Goal: Task Accomplishment & Management: Use online tool/utility

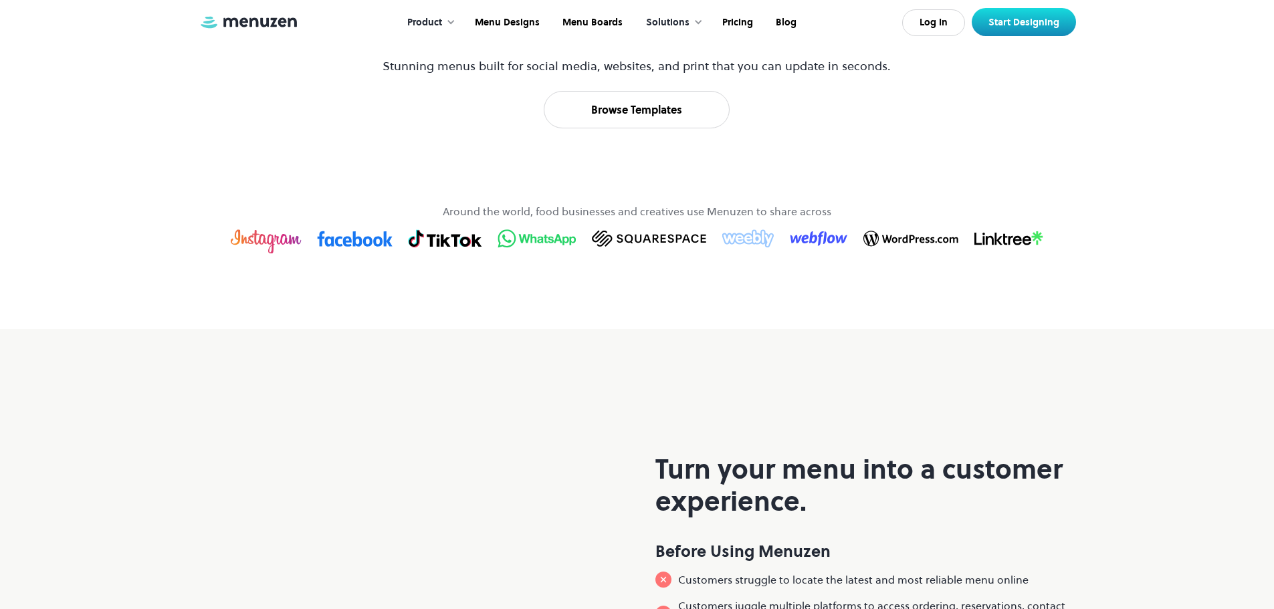
scroll to position [735, 0]
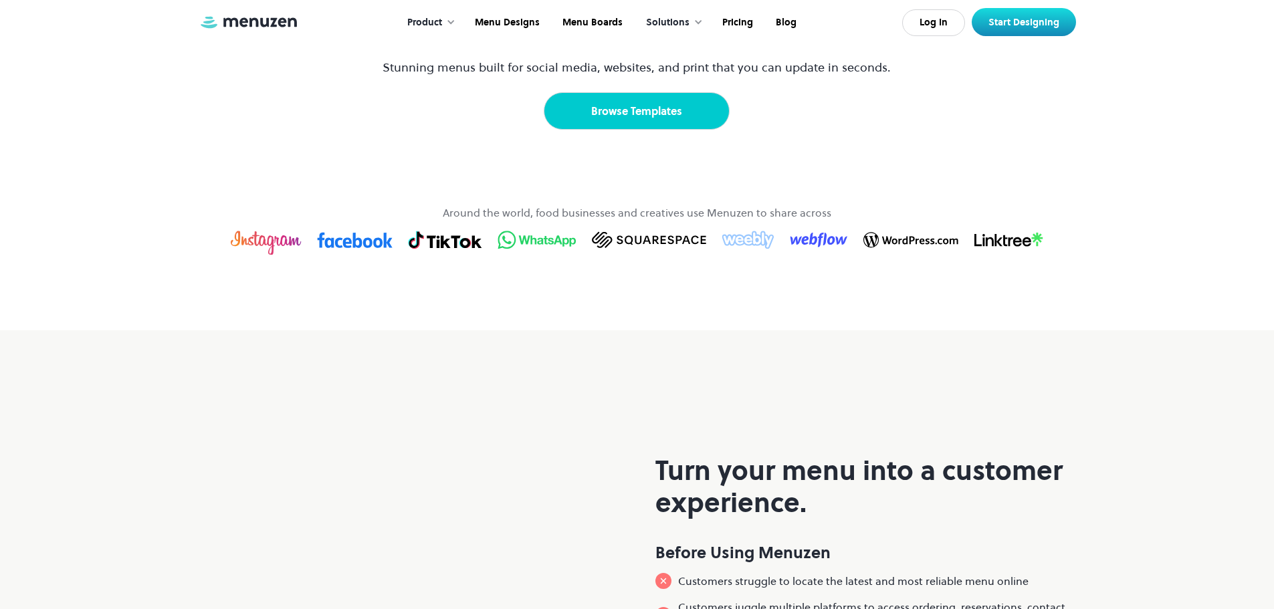
click at [641, 130] on link "Browse Templates" at bounding box center [637, 110] width 186 height 37
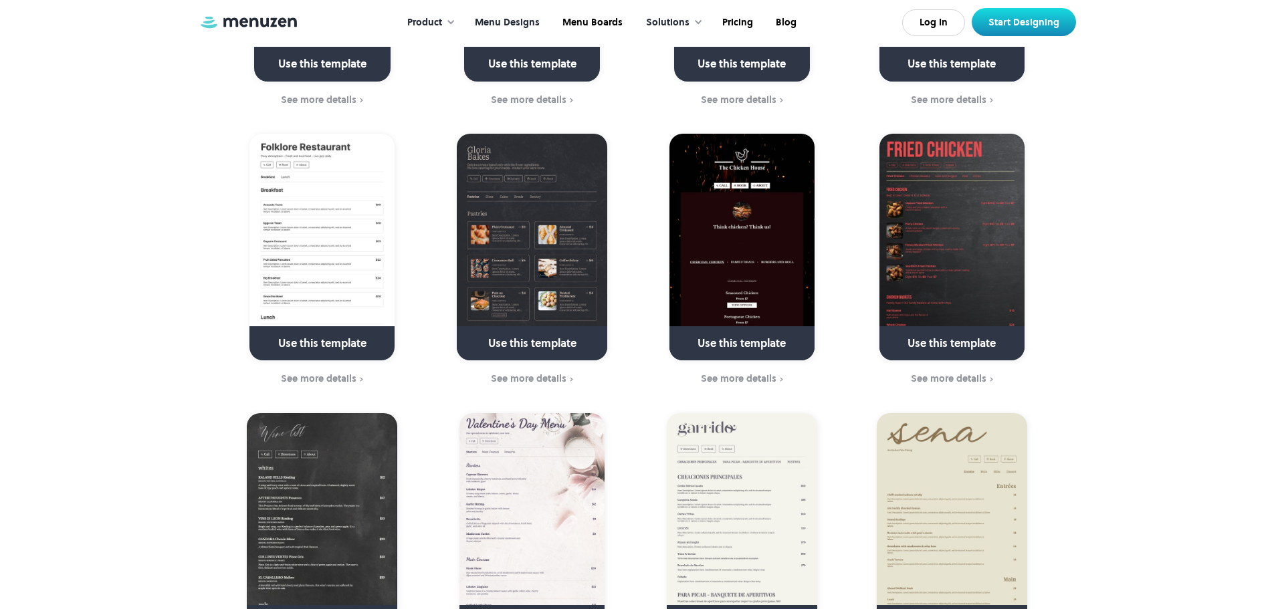
scroll to position [1067, 0]
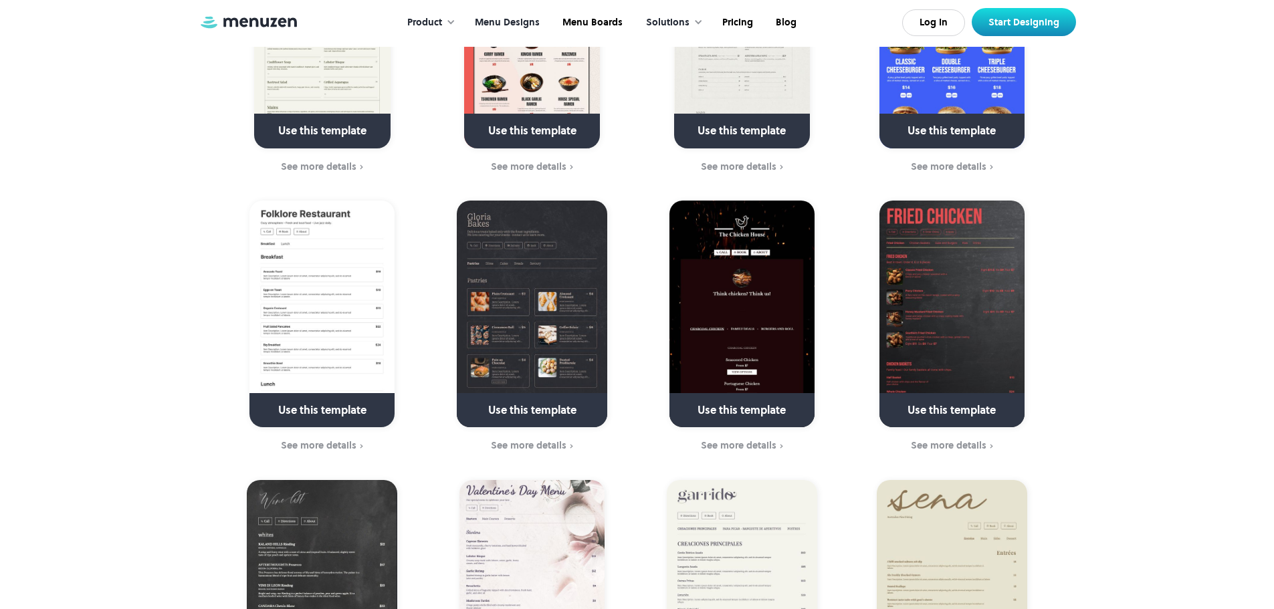
click at [331, 398] on link at bounding box center [322, 415] width 193 height 34
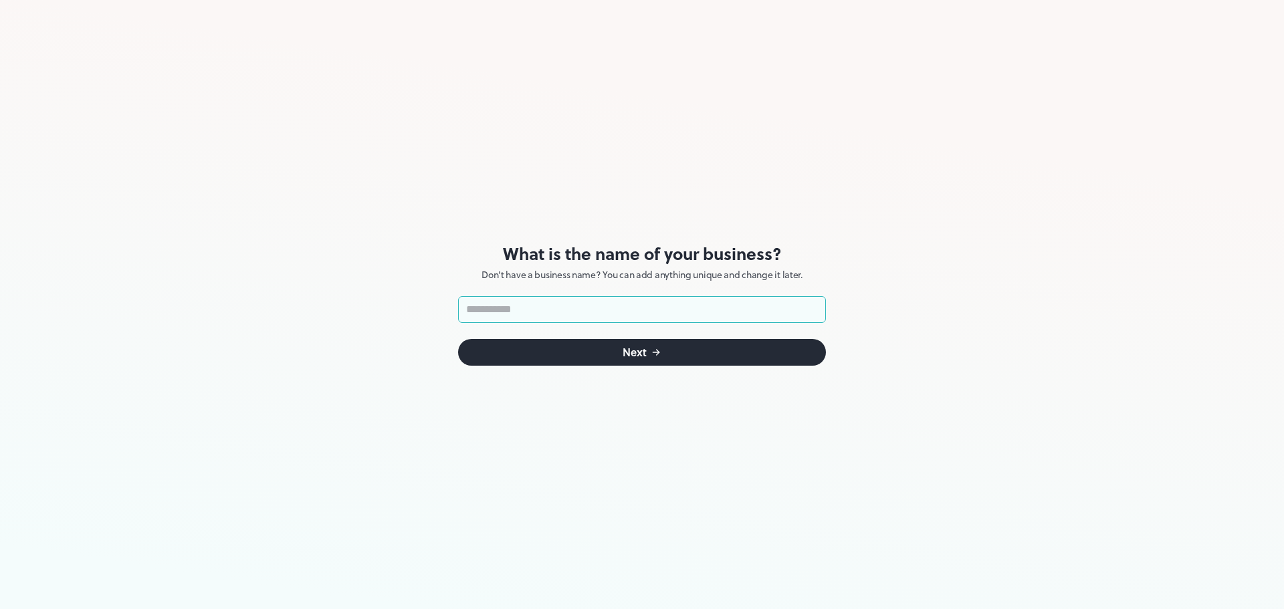
click at [651, 357] on icon "submit" at bounding box center [655, 352] width 11 height 11
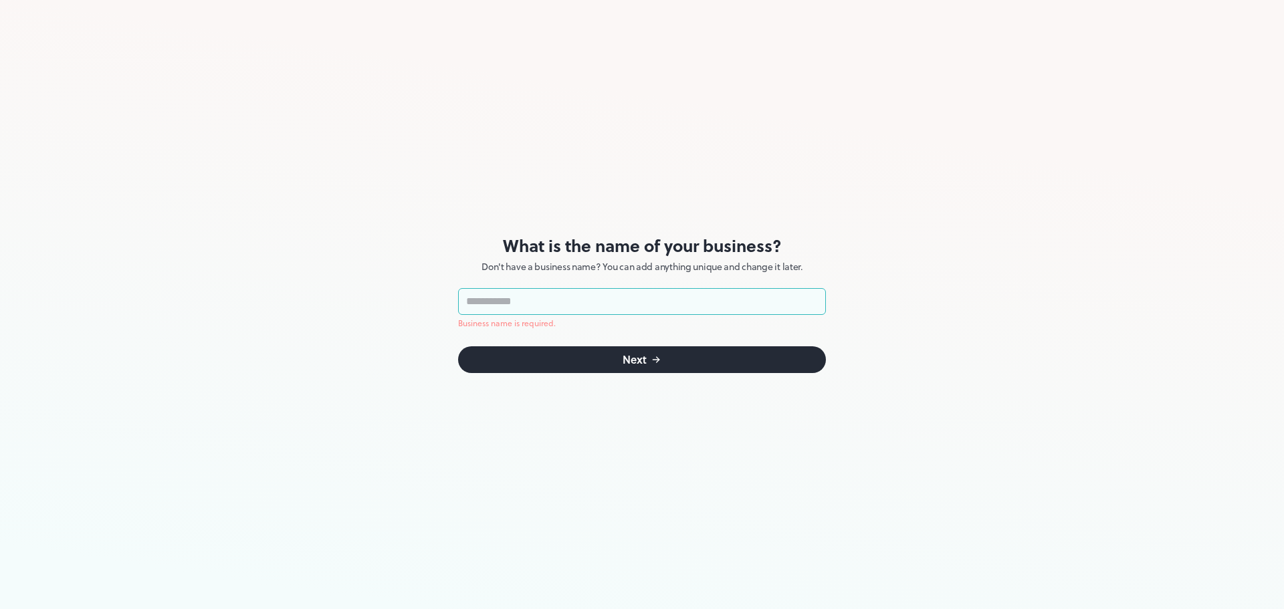
click at [568, 307] on input "text" at bounding box center [642, 301] width 368 height 27
type input "**********"
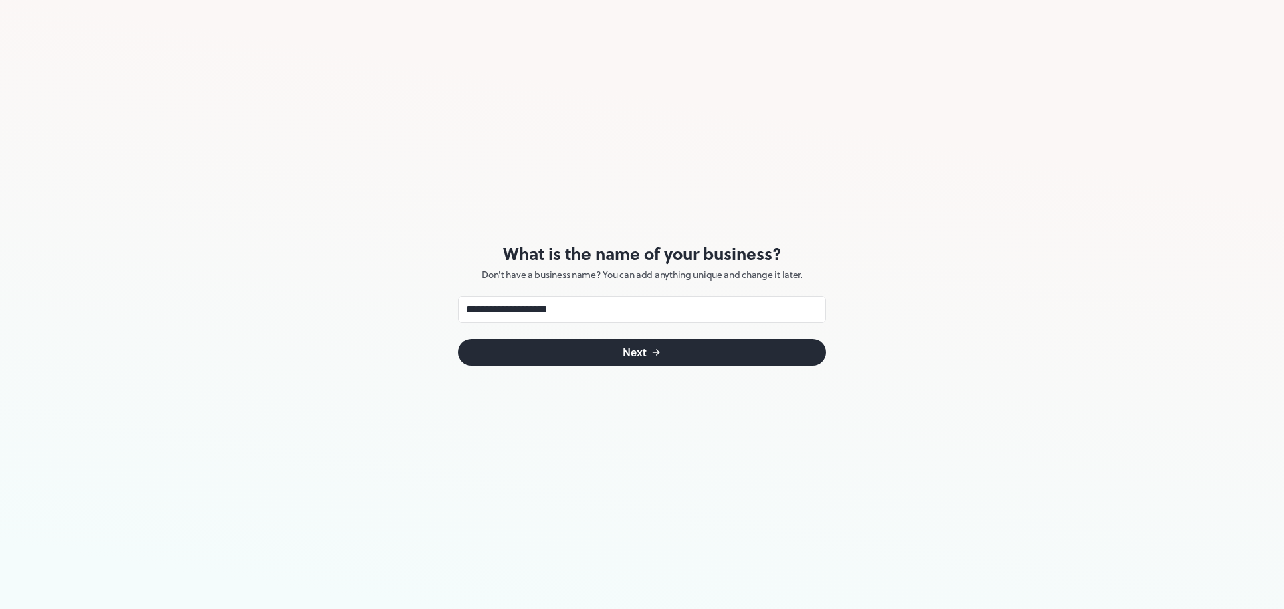
click at [642, 360] on button "Next" at bounding box center [642, 352] width 368 height 27
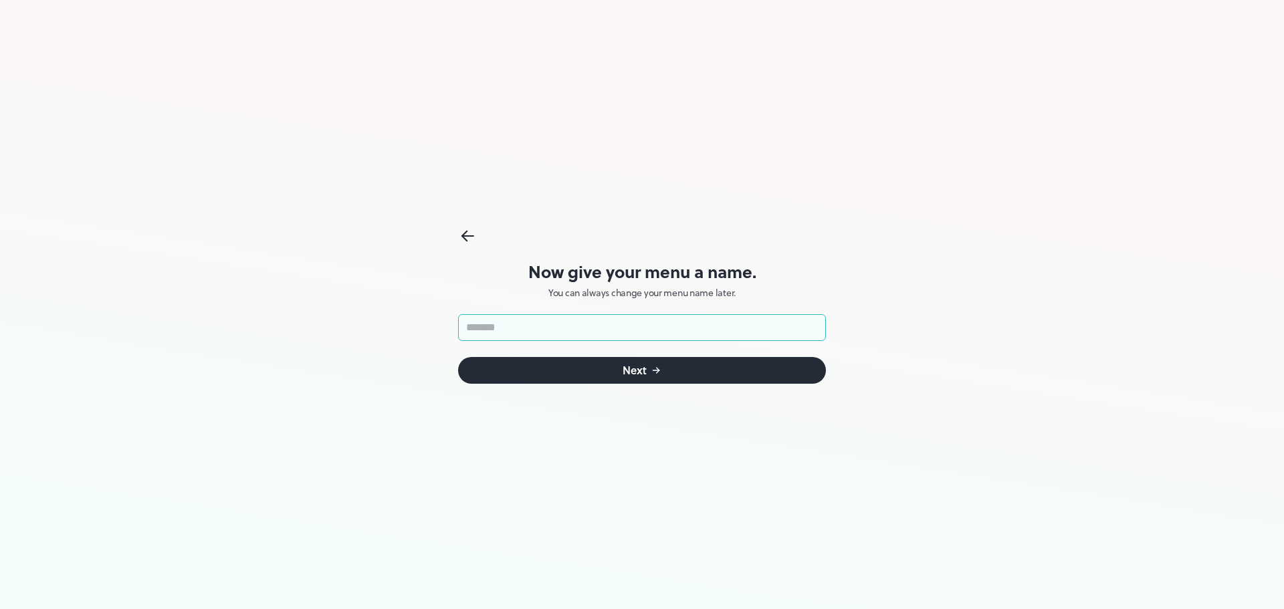
click at [611, 334] on input "text" at bounding box center [642, 327] width 368 height 27
type input "**********"
click at [642, 372] on div "Next" at bounding box center [634, 370] width 24 height 11
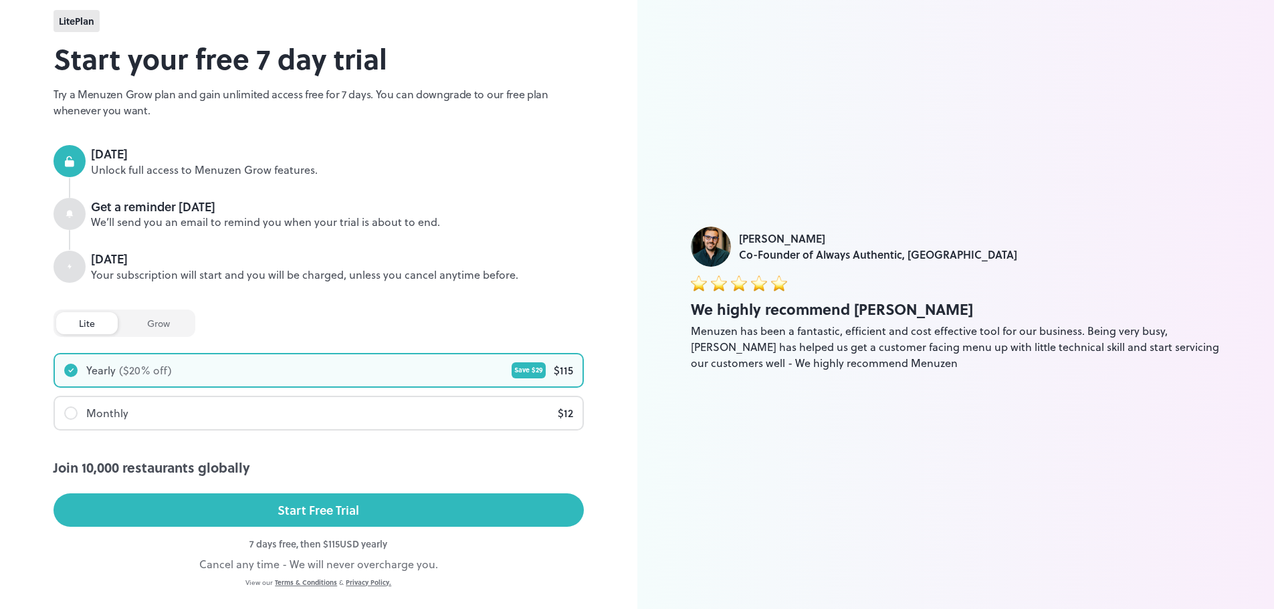
scroll to position [76, 0]
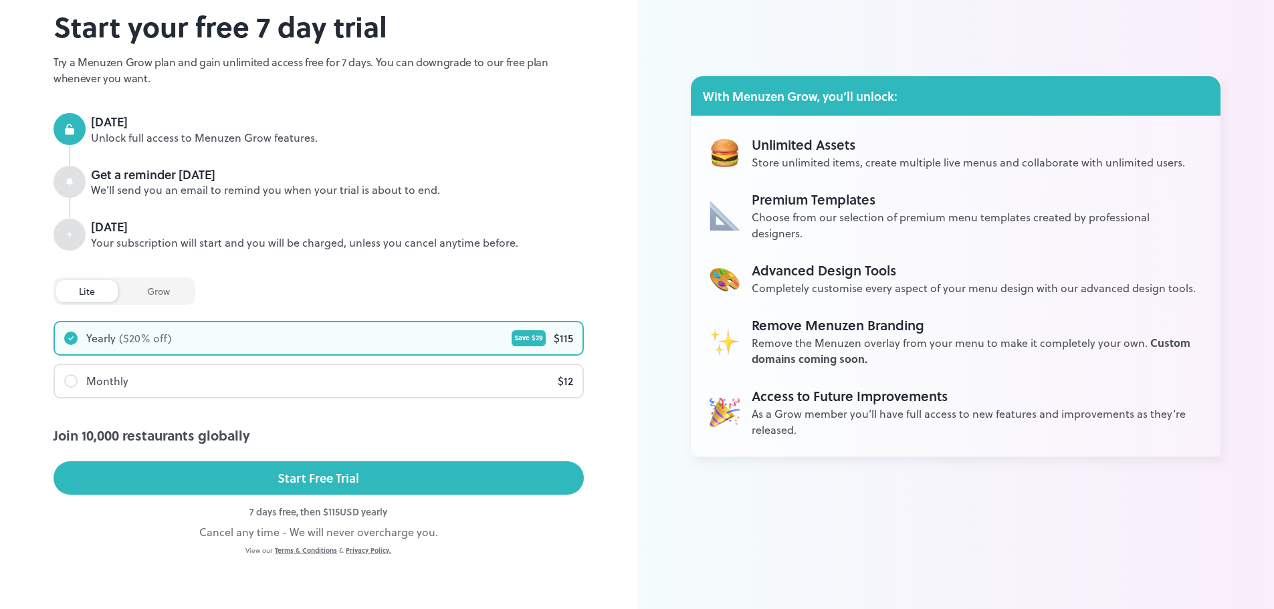
click at [67, 386] on div at bounding box center [70, 380] width 13 height 13
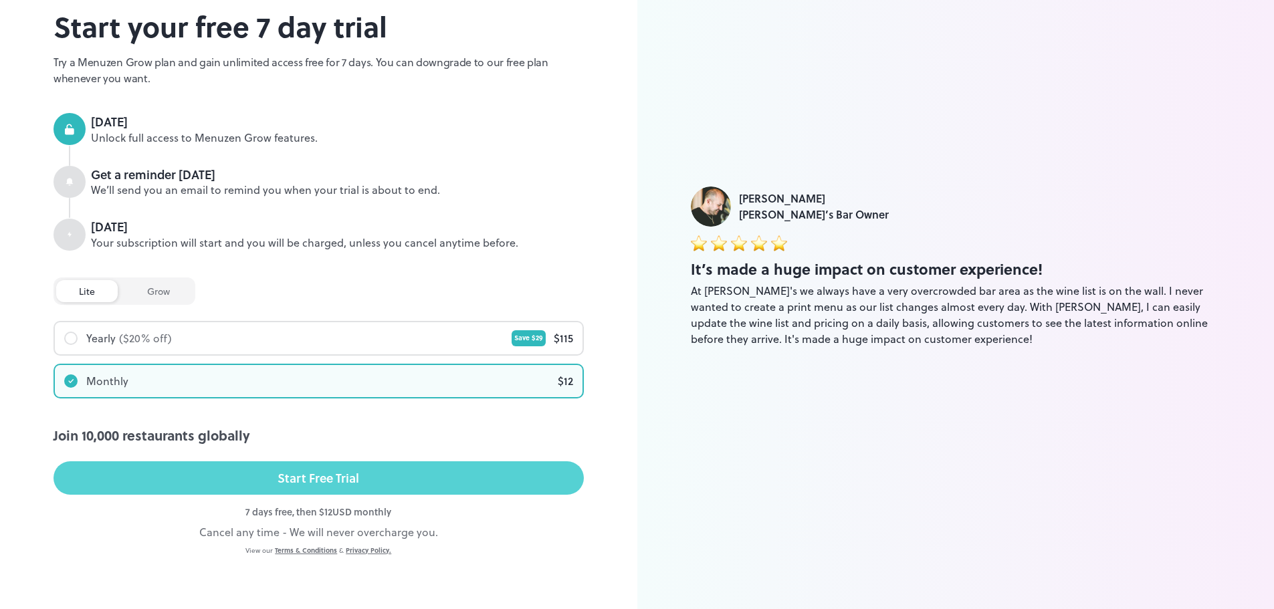
click at [316, 478] on div "Start Free Trial" at bounding box center [318, 478] width 82 height 20
